Goal: Task Accomplishment & Management: Manage account settings

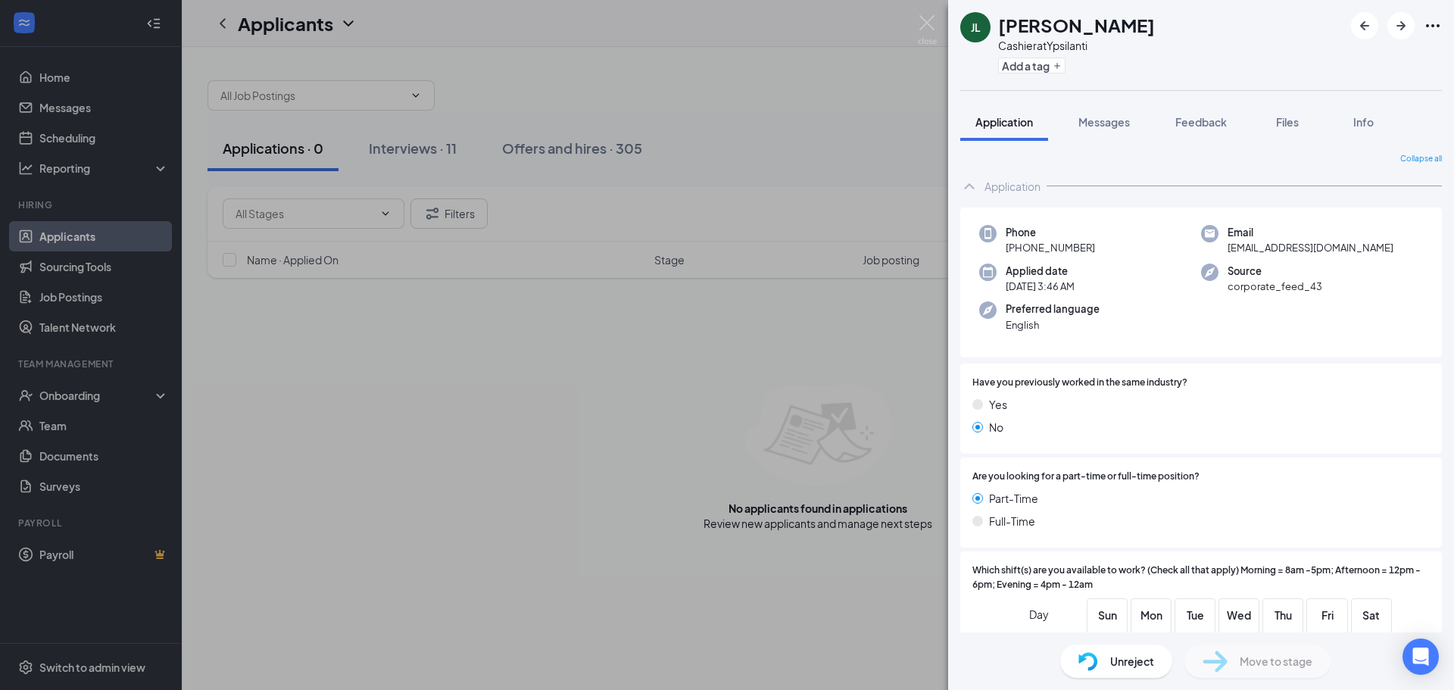
drag, startPoint x: 672, startPoint y: 170, endPoint x: 526, endPoint y: 171, distance: 145.4
click at [672, 170] on div "[PERSON_NAME] [PERSON_NAME] at Ypsilanti Add a tag Application Messages Feedbac…" at bounding box center [727, 345] width 1454 height 690
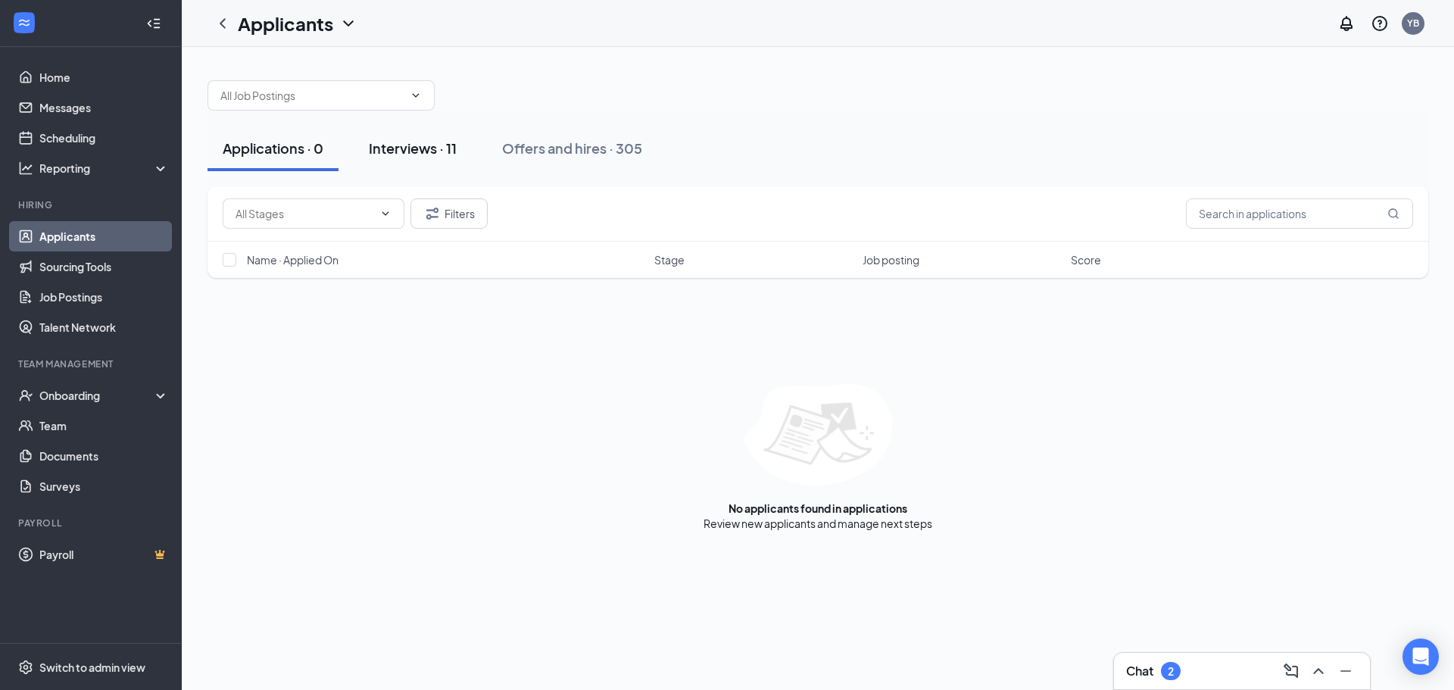
click at [408, 152] on div "Interviews · 11" at bounding box center [413, 148] width 88 height 19
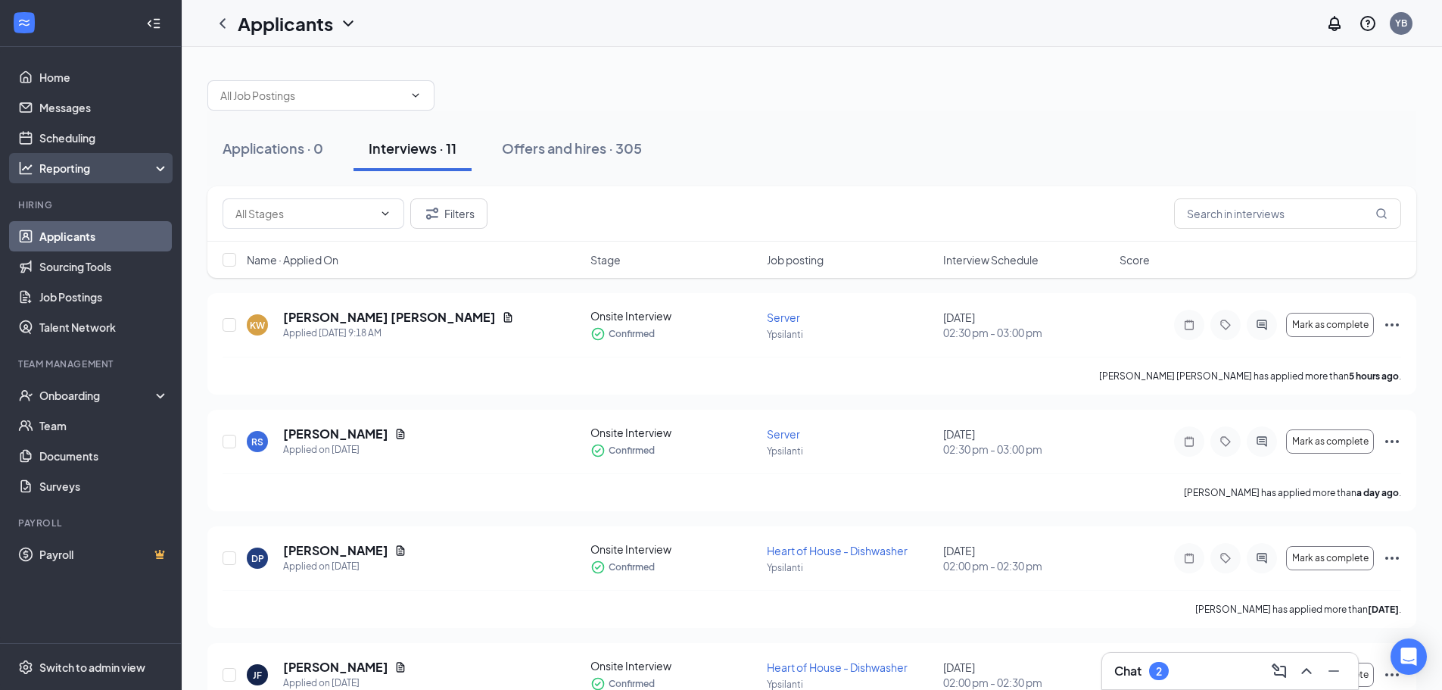
click at [64, 170] on div "Reporting" at bounding box center [104, 168] width 130 height 15
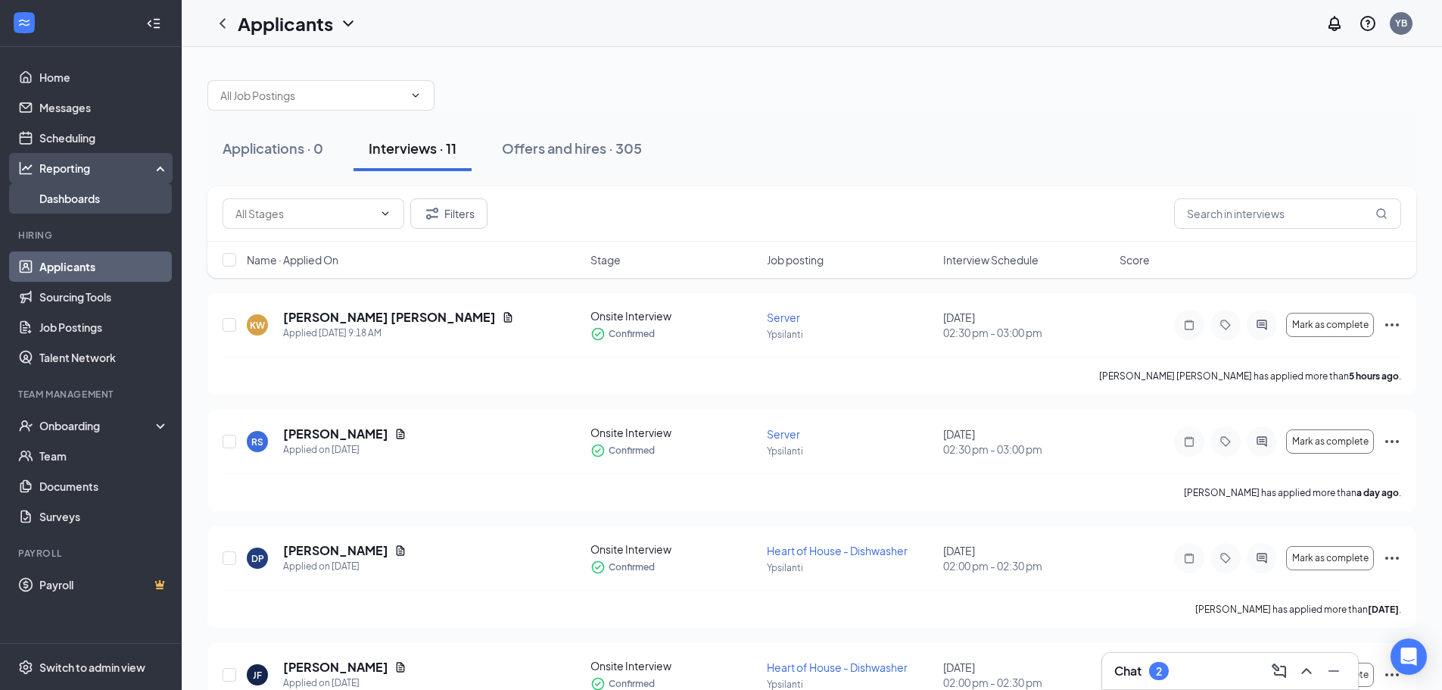
click at [76, 192] on link "Dashboards" at bounding box center [103, 198] width 129 height 30
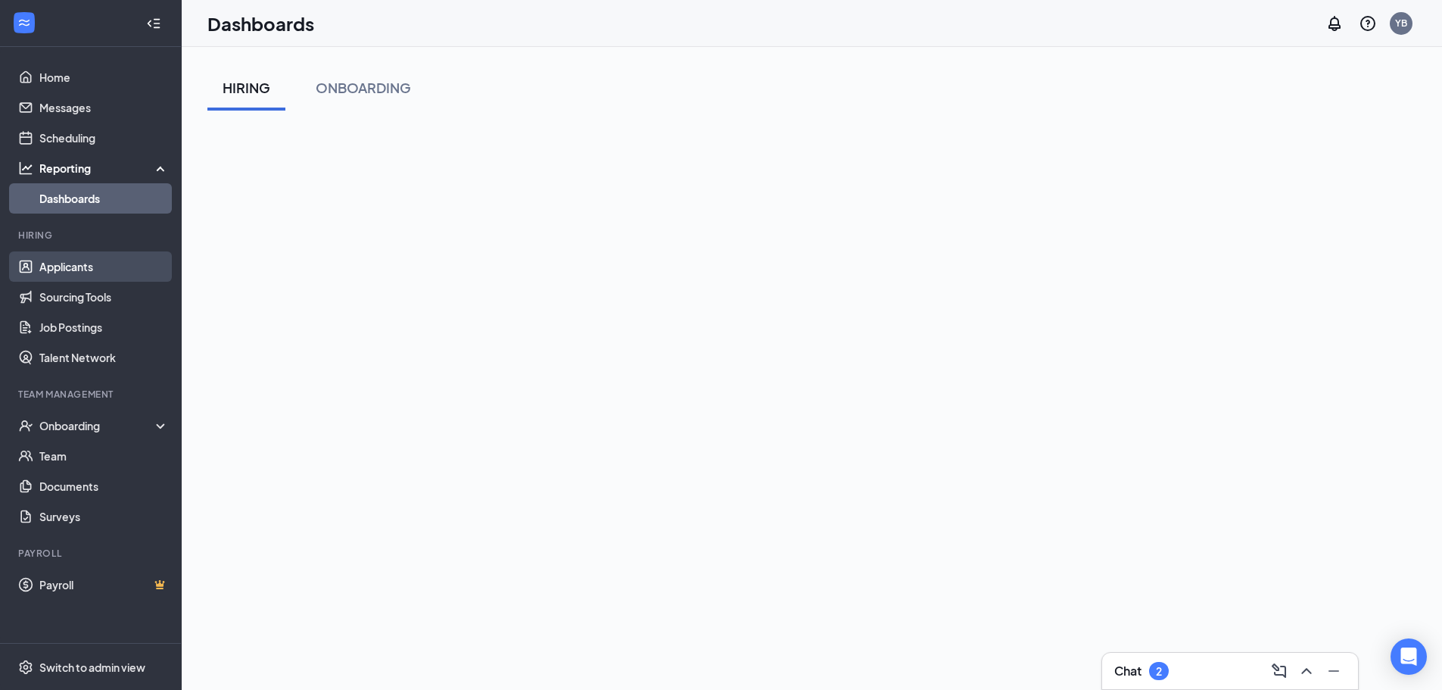
click at [63, 260] on link "Applicants" at bounding box center [103, 266] width 129 height 30
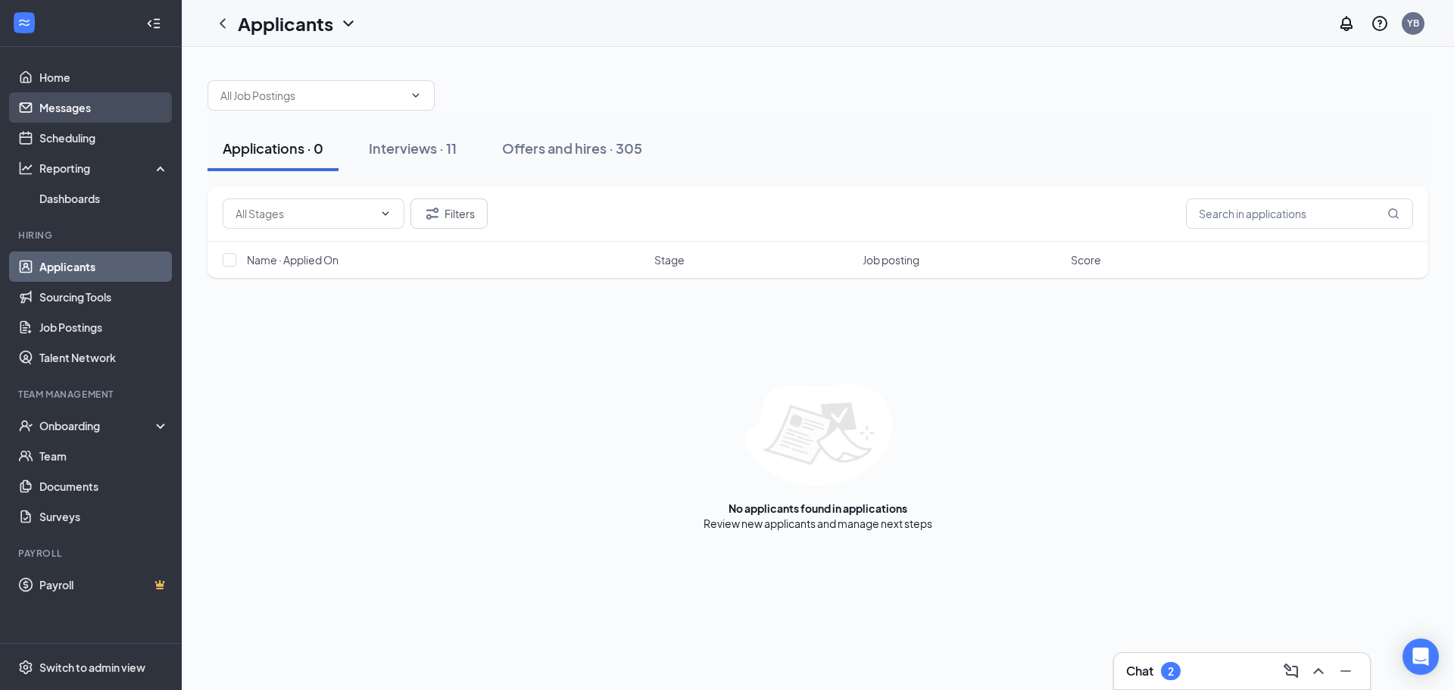
click at [73, 117] on link "Messages" at bounding box center [103, 107] width 129 height 30
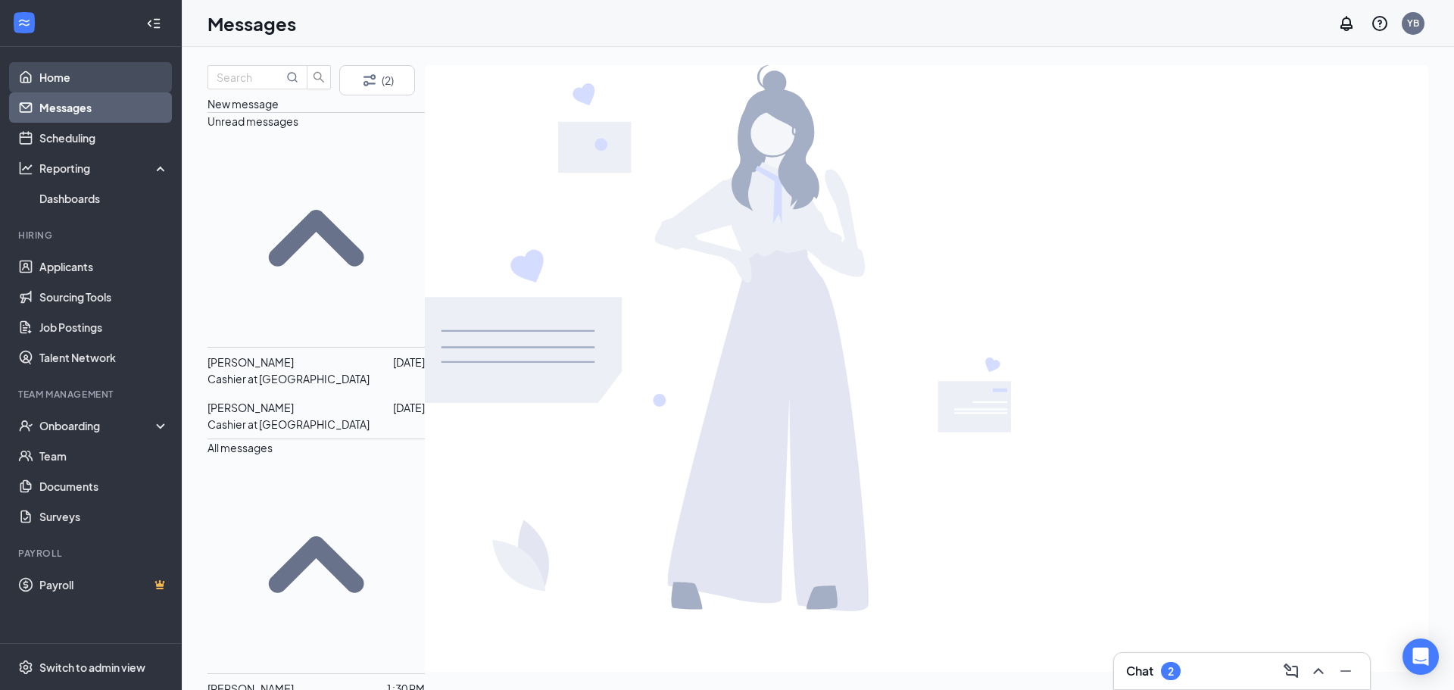
click at [98, 77] on link "Home" at bounding box center [103, 77] width 129 height 30
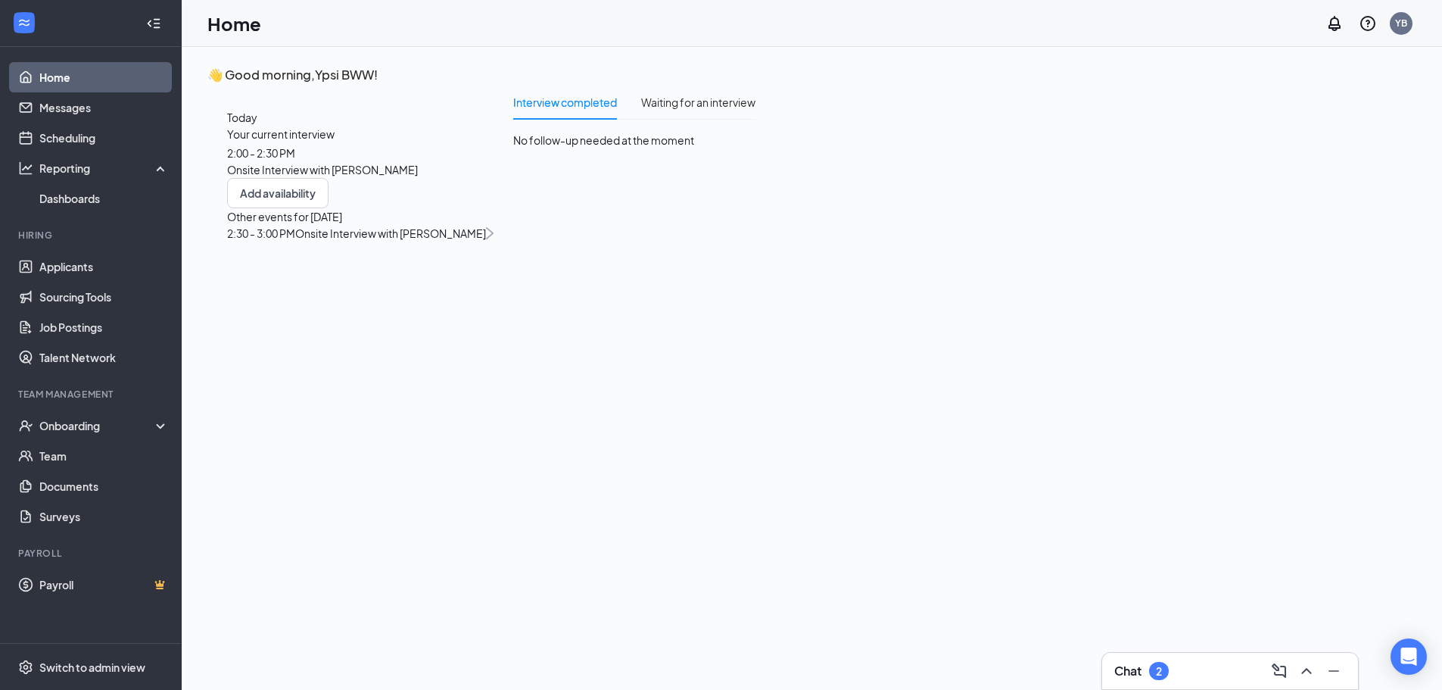
click at [422, 161] on div "2:00 - 2:30 PM" at bounding box center [360, 153] width 267 height 17
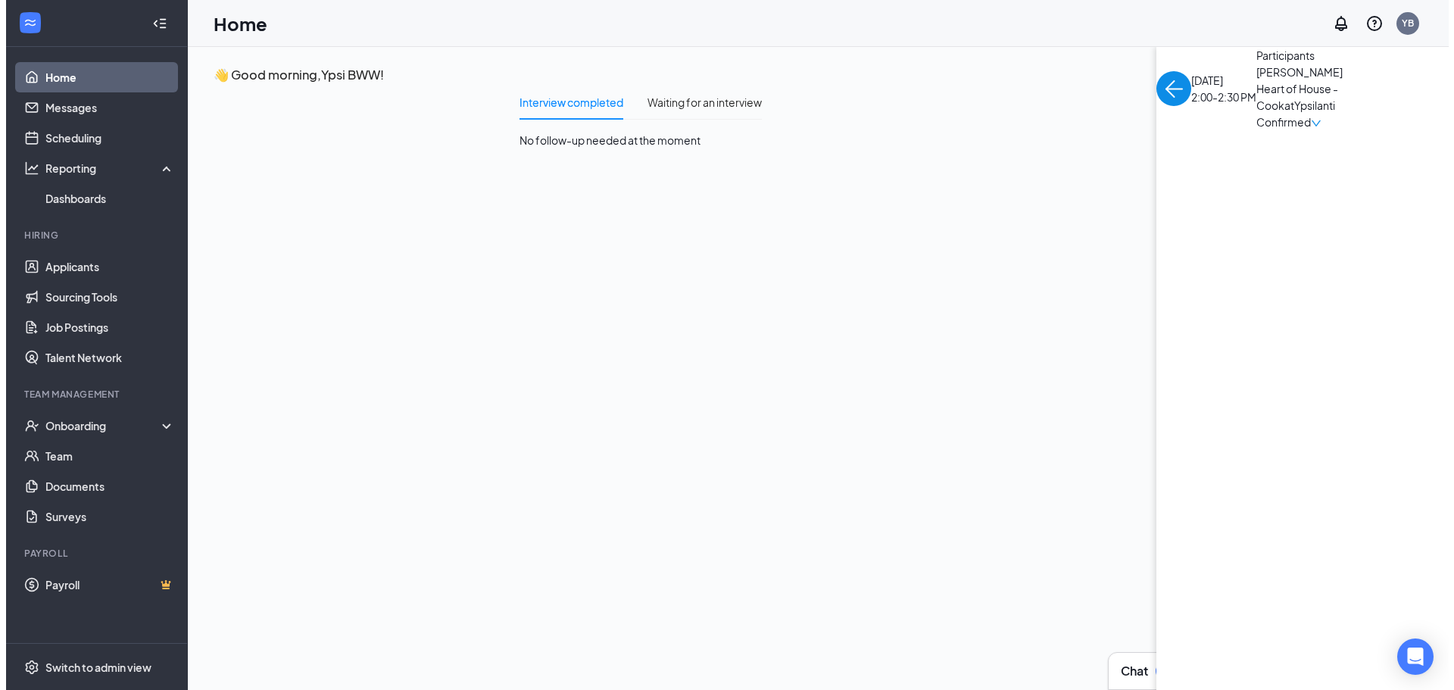
scroll to position [6, 0]
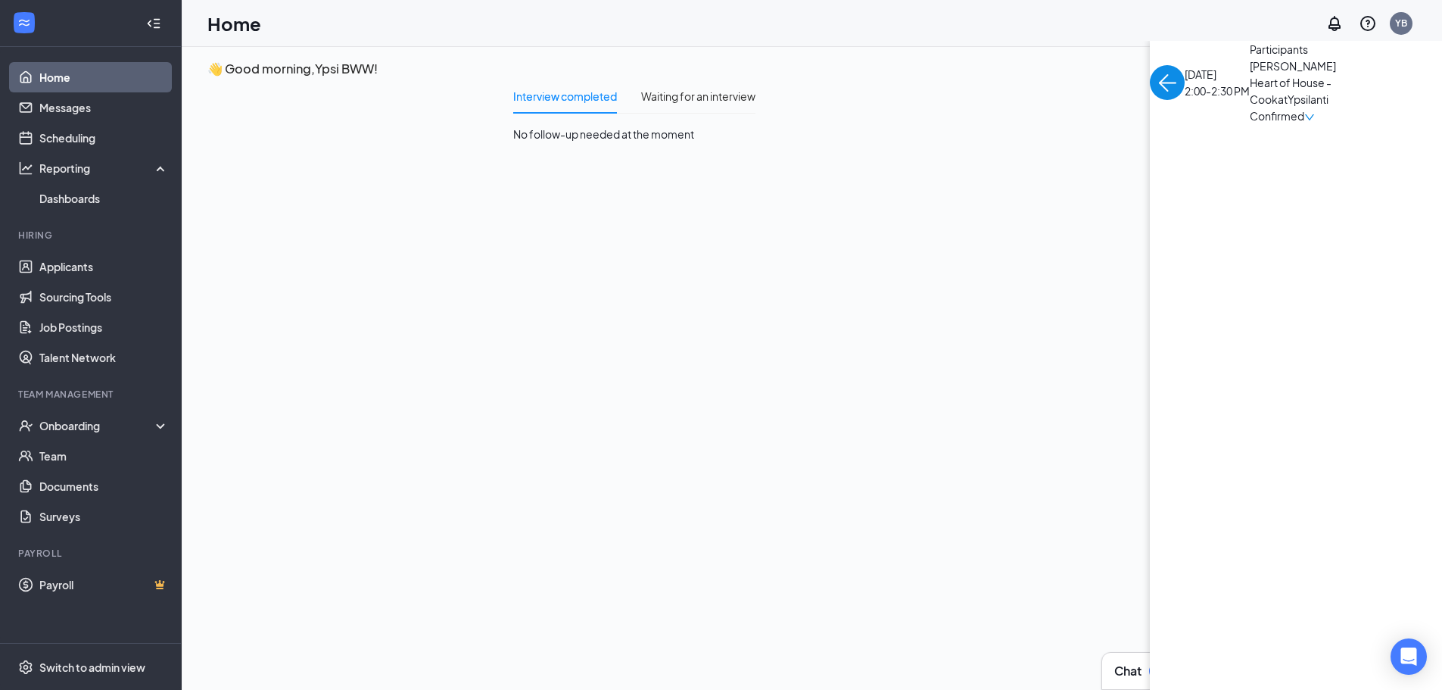
click at [1250, 74] on span "[PERSON_NAME]" at bounding box center [1329, 66] width 159 height 17
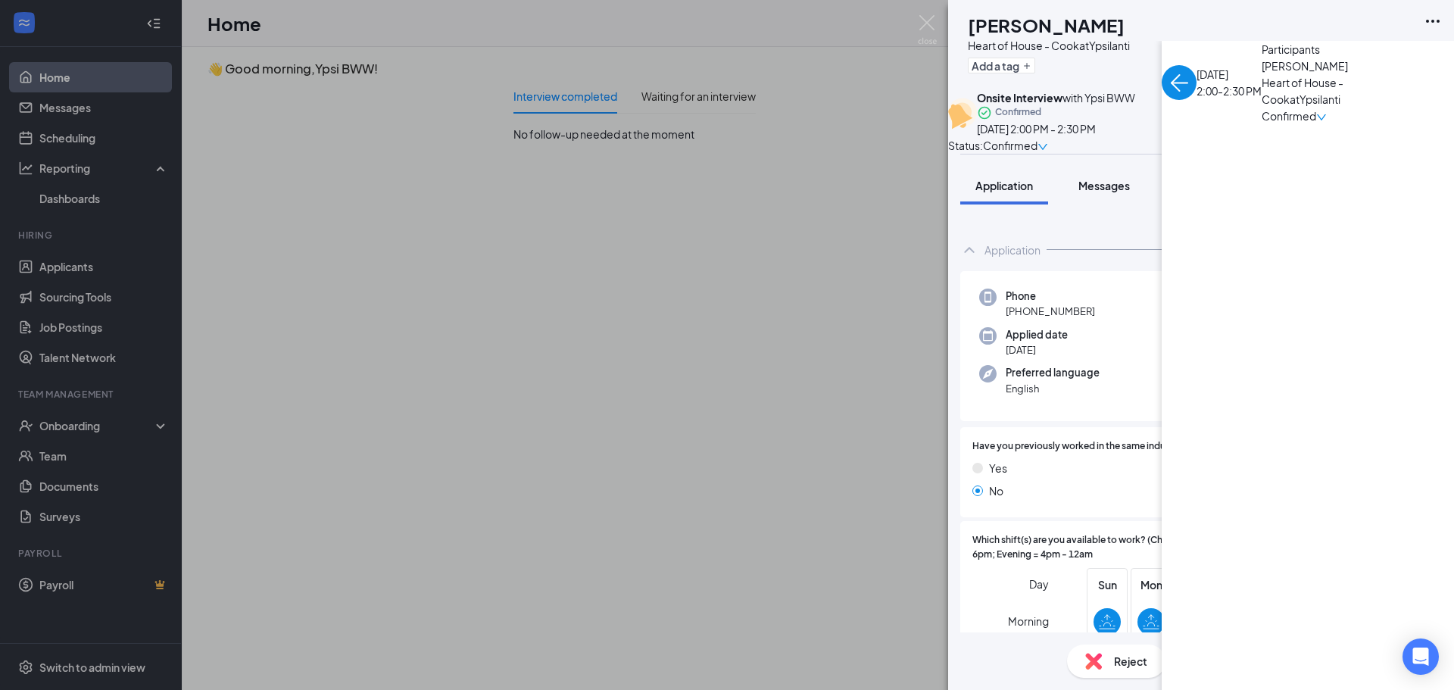
click at [1109, 204] on button "Messages" at bounding box center [1104, 186] width 82 height 38
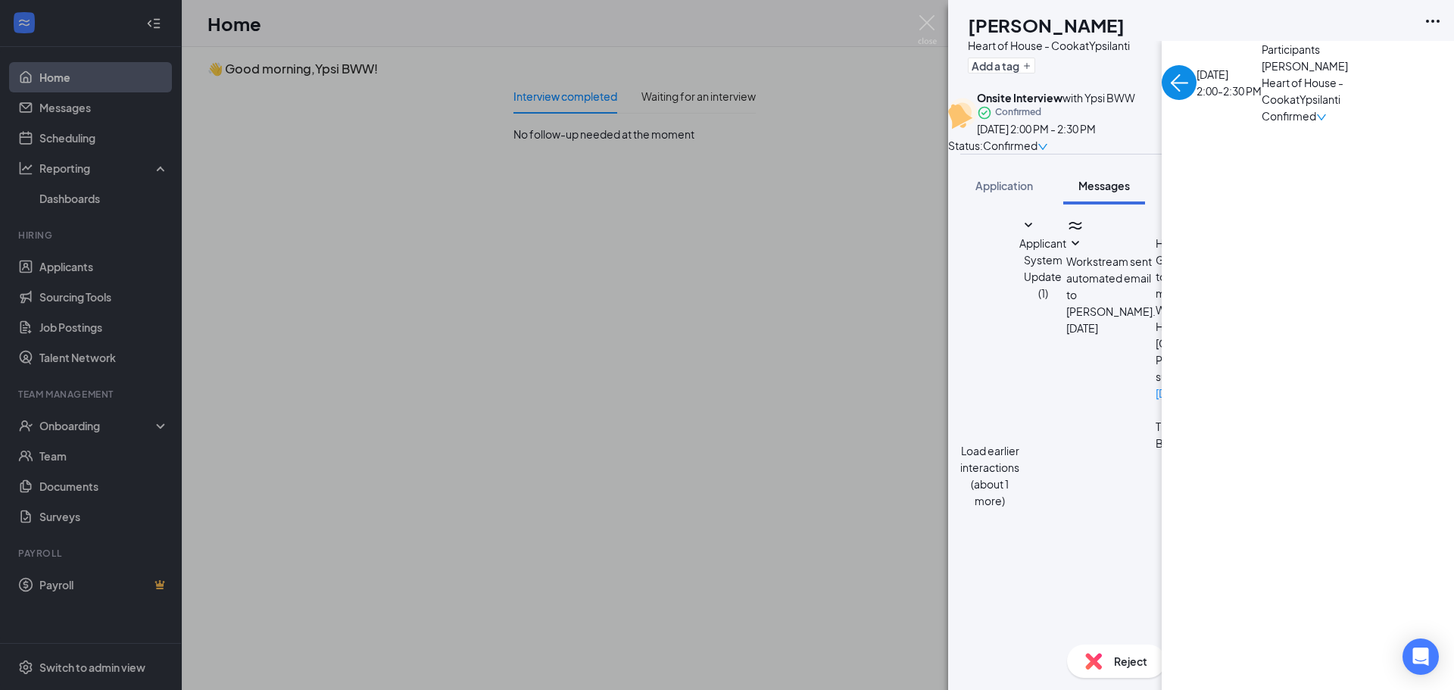
scroll to position [434, 0]
click at [1181, 192] on span "Feedback" at bounding box center [1200, 186] width 51 height 14
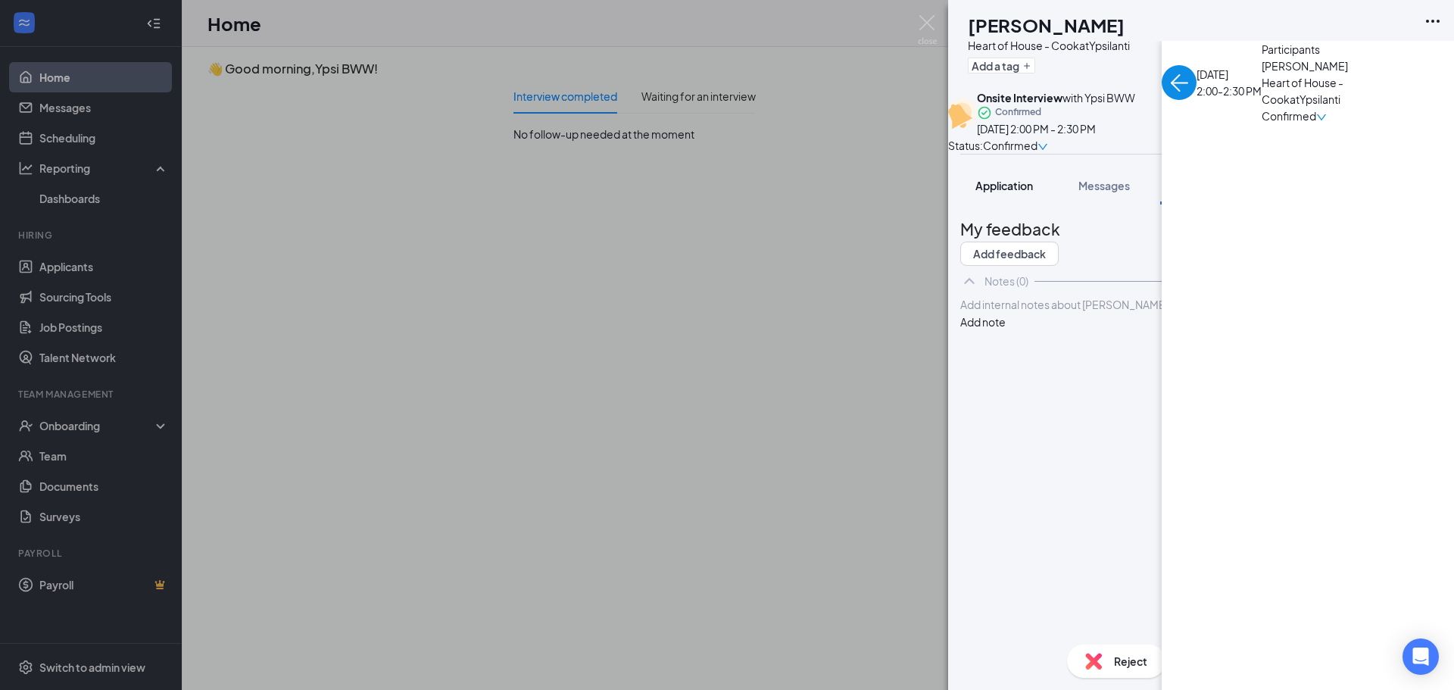
click at [1015, 192] on span "Application" at bounding box center [1004, 186] width 58 height 14
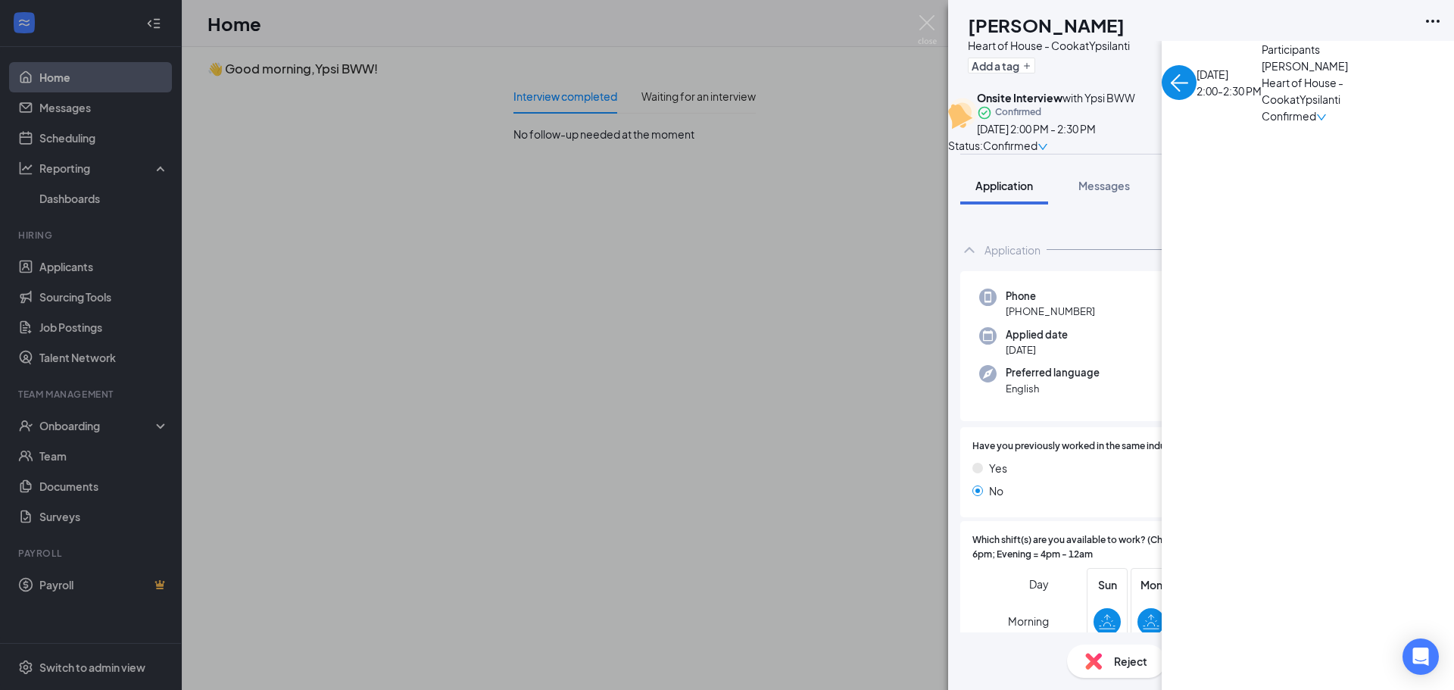
click at [1430, 24] on icon "Ellipses" at bounding box center [1432, 21] width 18 height 18
click at [1367, 57] on link "View full application" at bounding box center [1318, 48] width 98 height 17
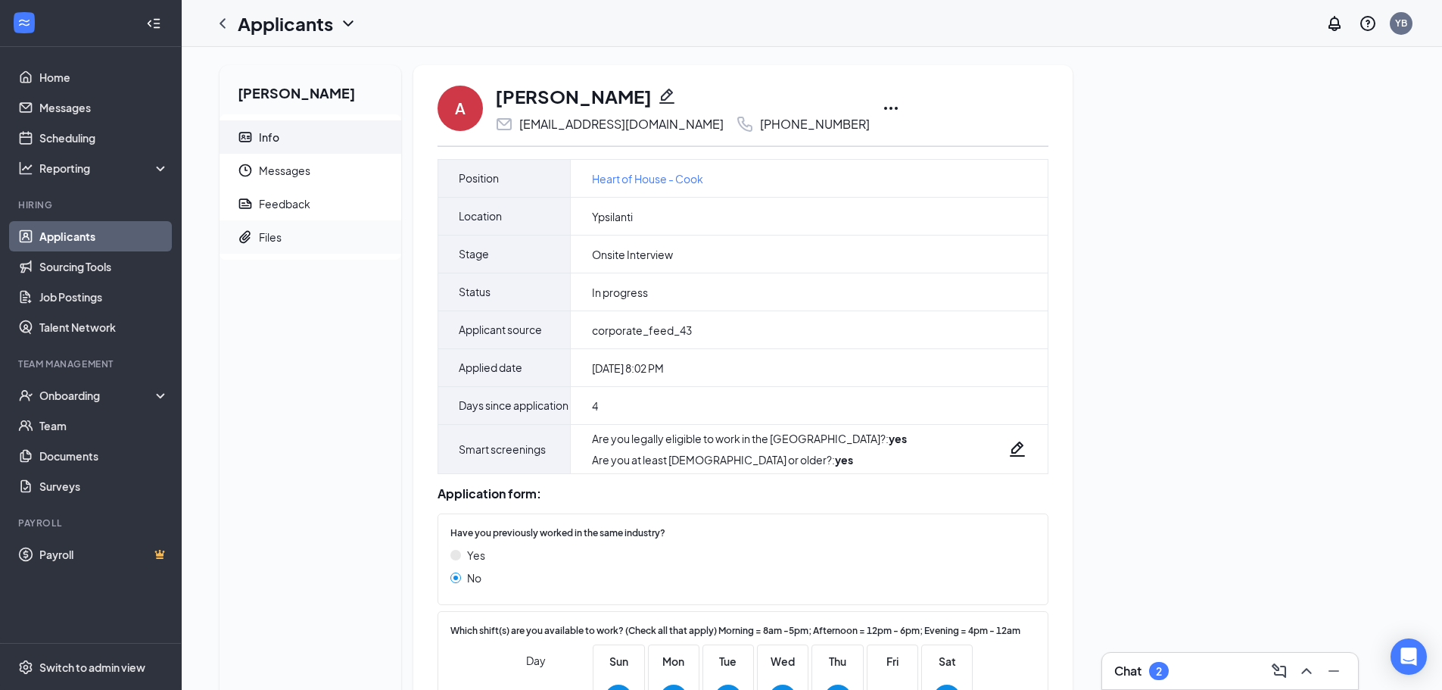
click at [276, 240] on div "Files" at bounding box center [270, 236] width 23 height 15
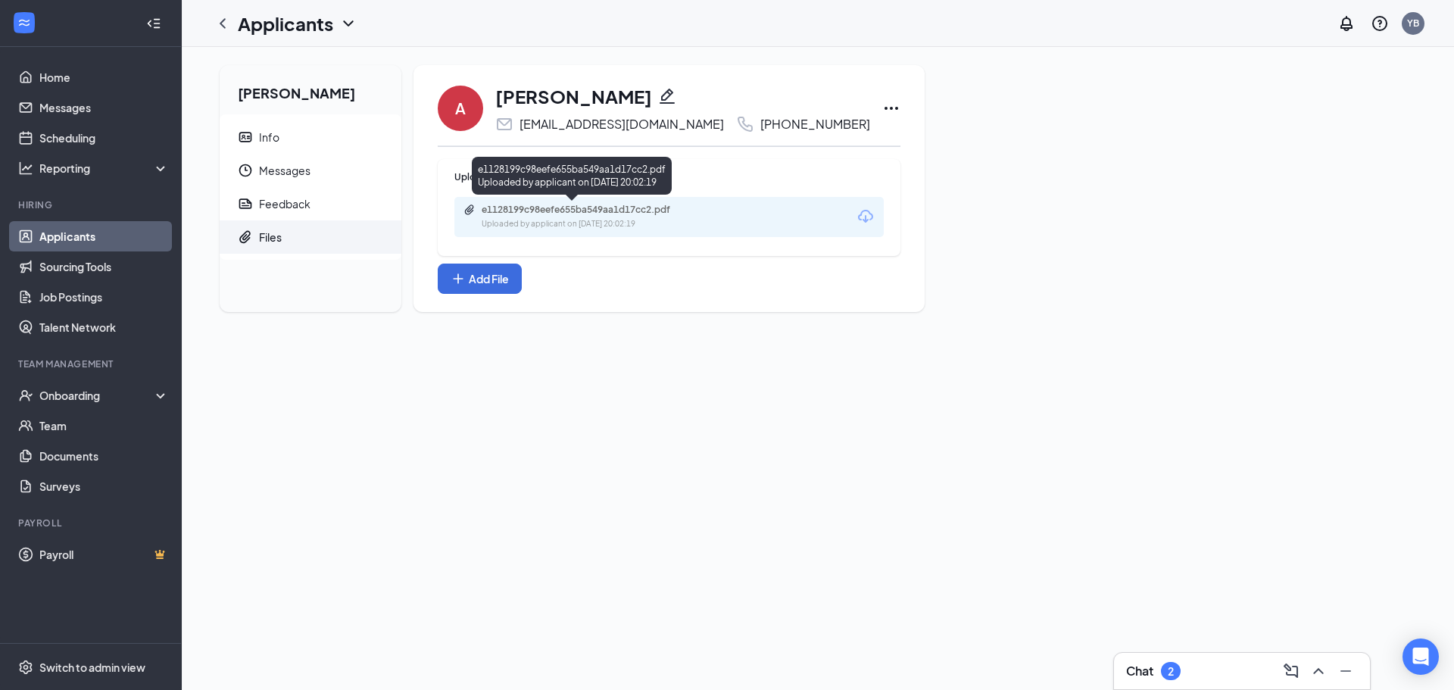
click at [563, 215] on div "e1128199c98eefe655ba549aa1d17cc2.pdf" at bounding box center [588, 210] width 212 height 12
